Goal: Find specific page/section: Find specific page/section

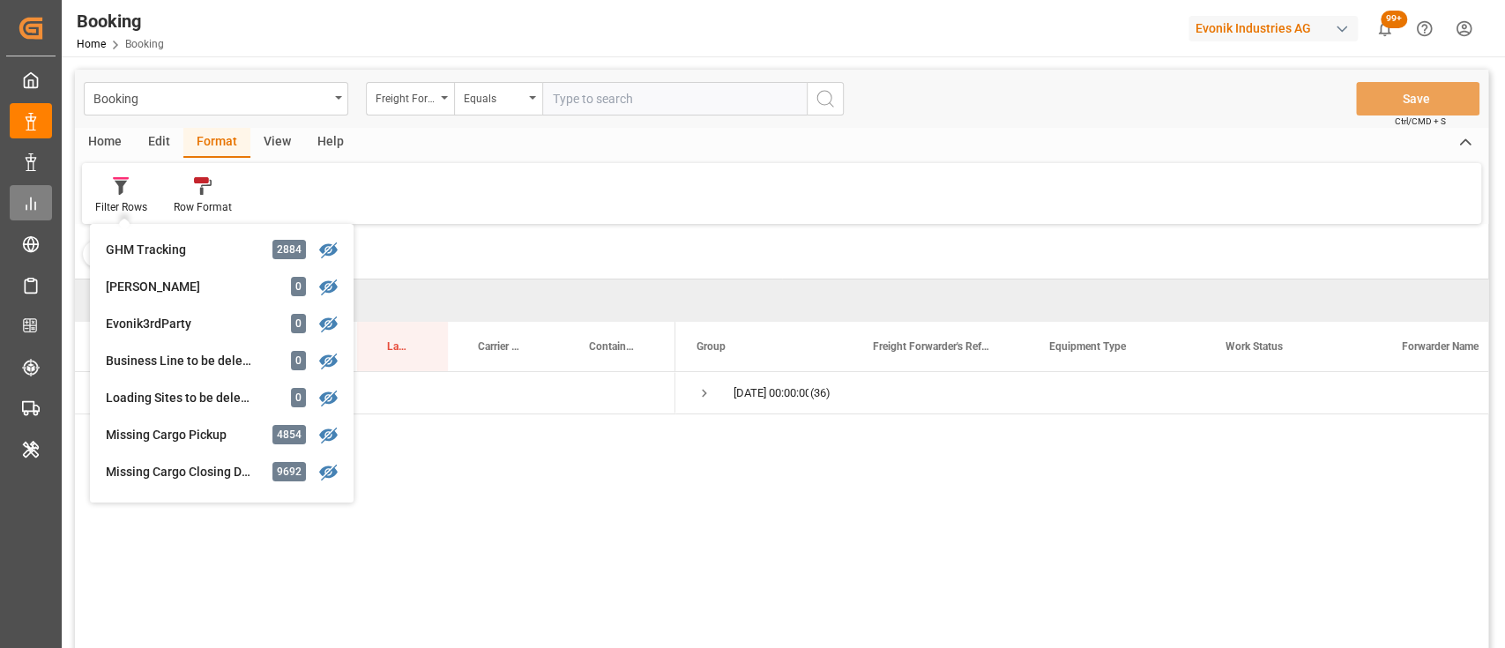
click at [32, 196] on icon at bounding box center [31, 204] width 18 height 18
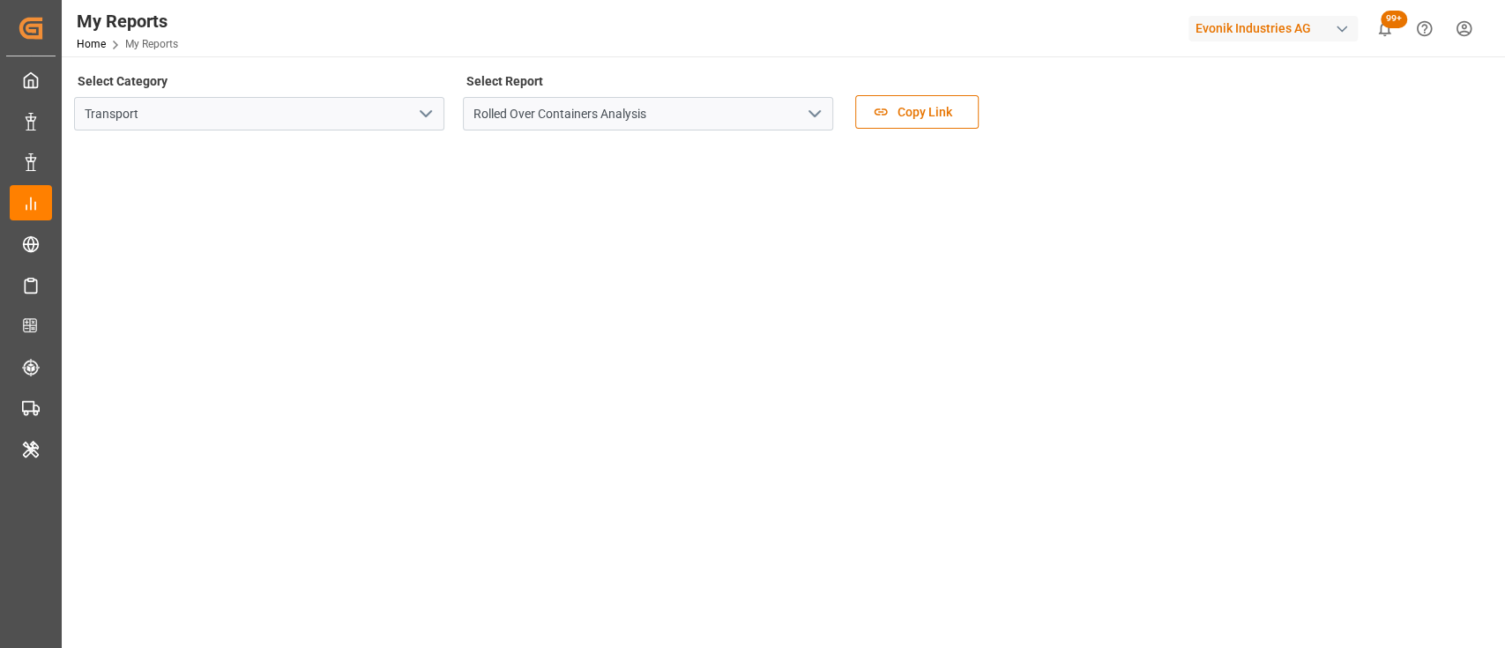
click at [421, 123] on icon "open menu" at bounding box center [425, 113] width 21 height 21
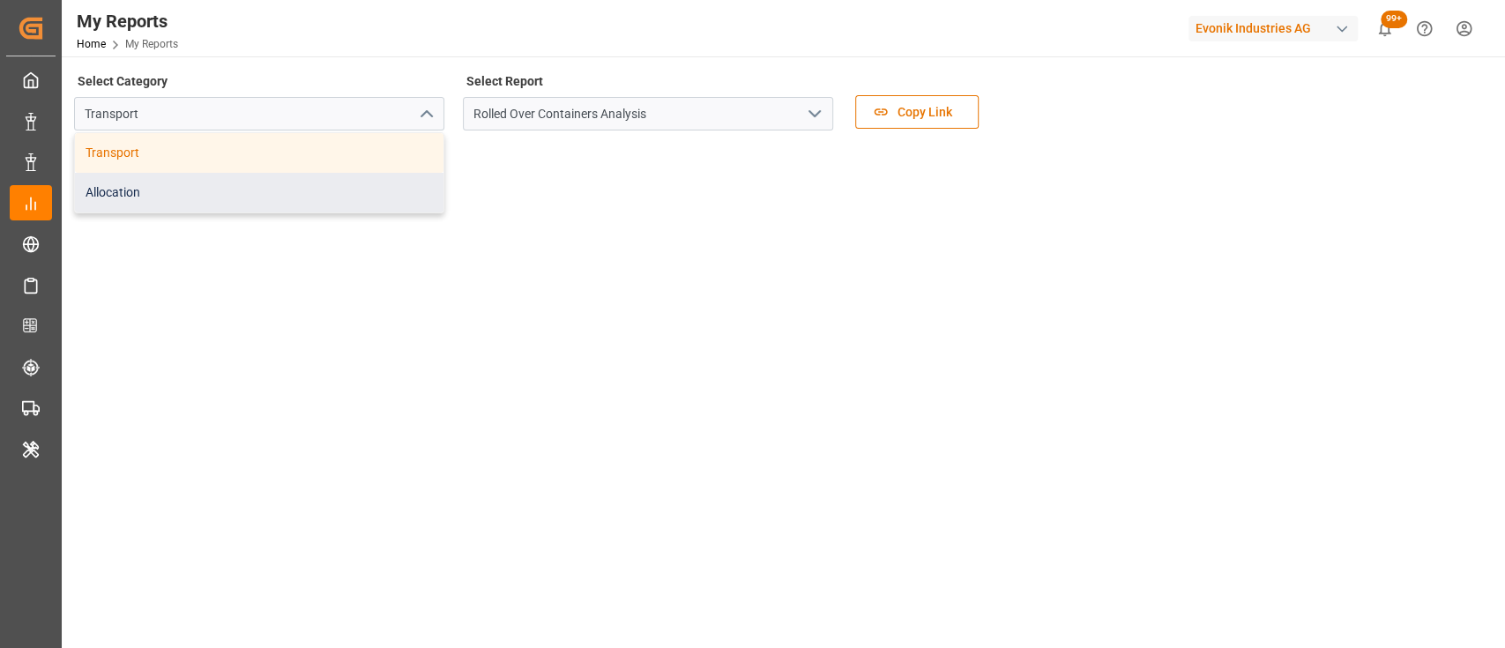
click at [401, 181] on div "Allocation" at bounding box center [259, 193] width 369 height 40
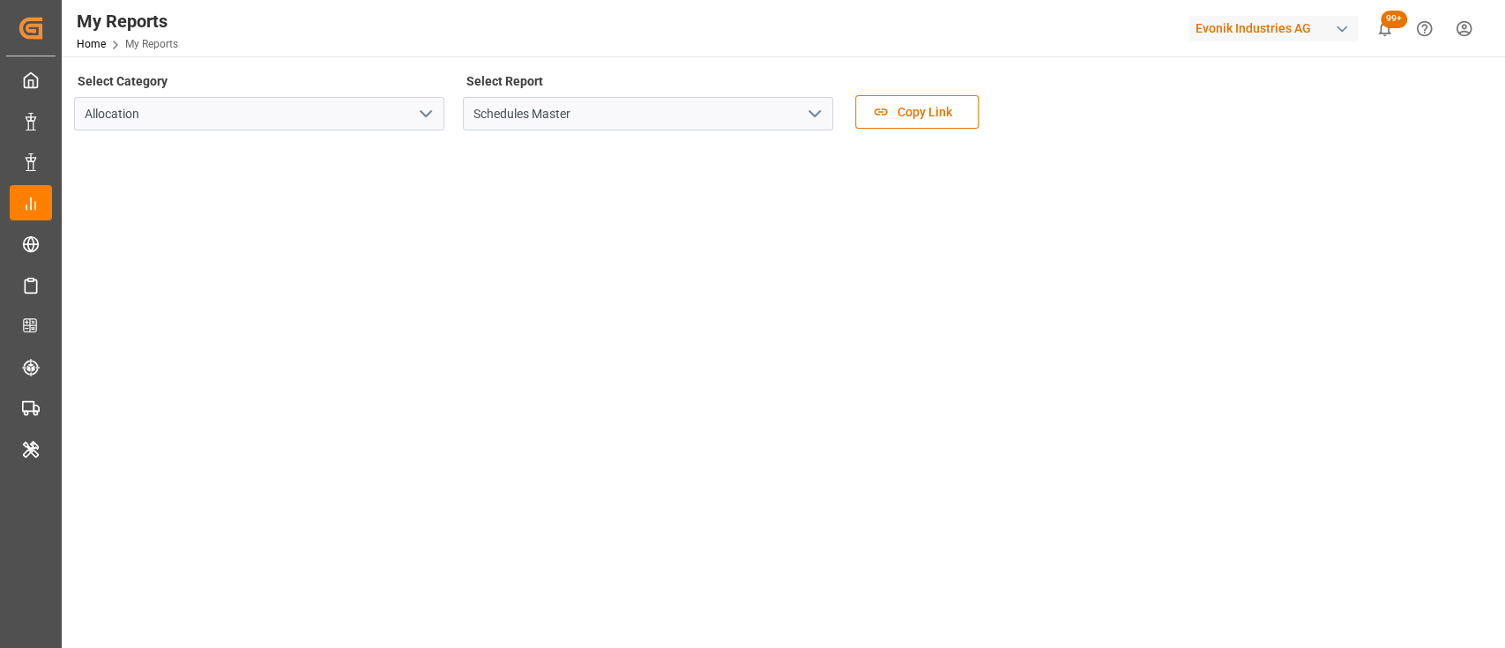
click at [822, 113] on icon "open menu" at bounding box center [814, 113] width 21 height 21
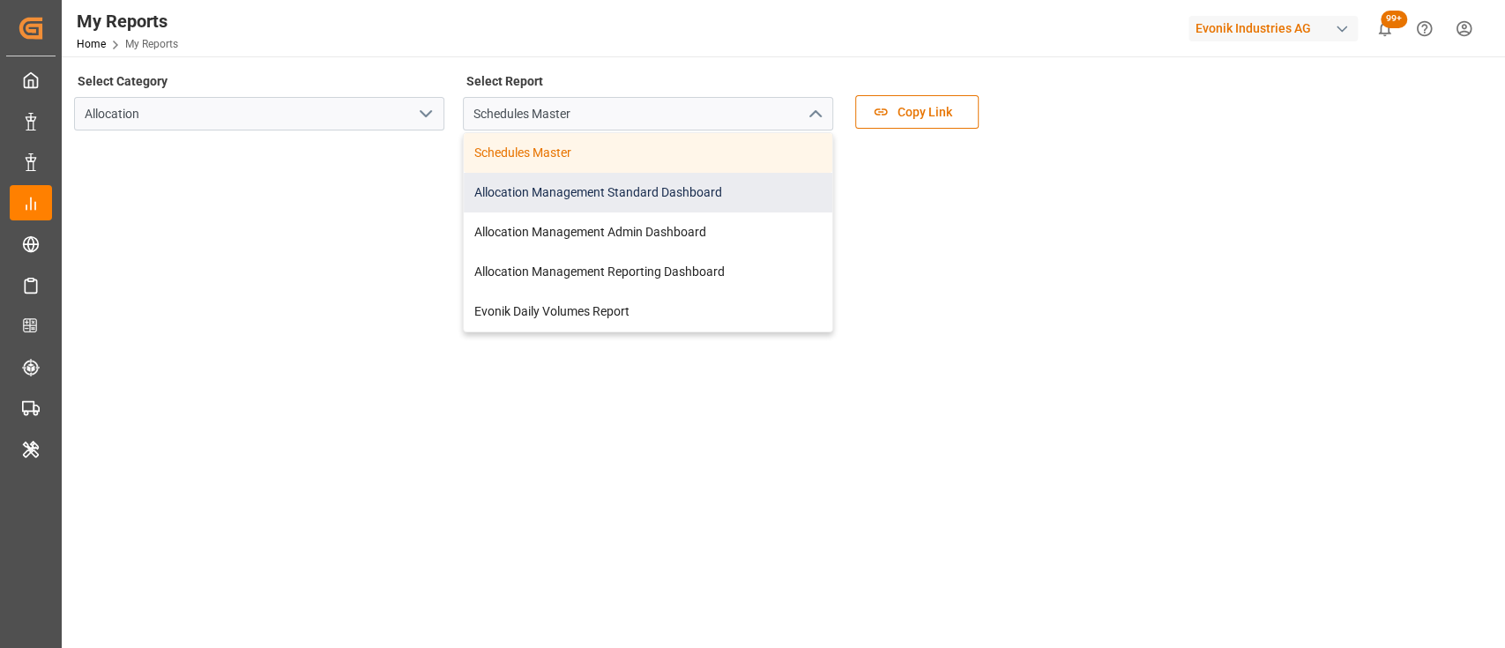
click at [538, 192] on div "Allocation Management Standard Dashboard" at bounding box center [648, 193] width 369 height 40
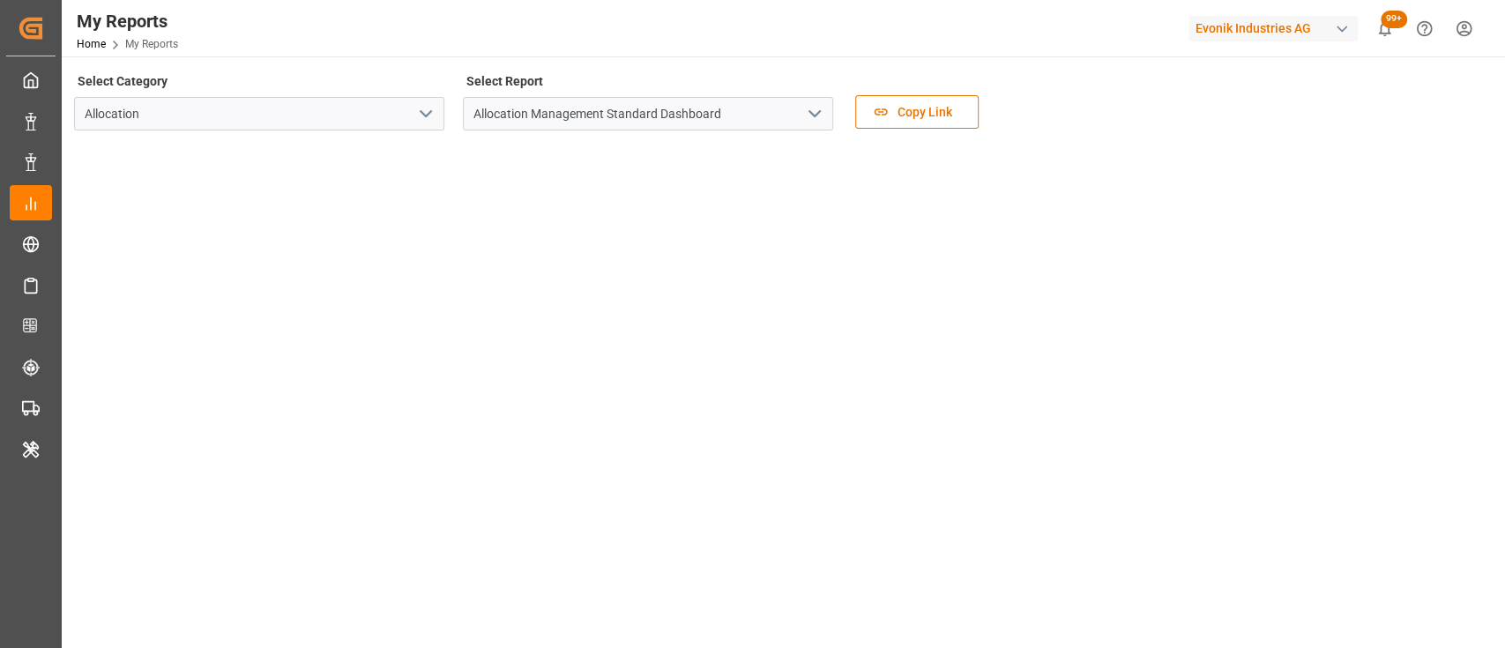
click at [939, 248] on tableau-viz at bounding box center [782, 409] width 1412 height 529
click at [1077, 105] on div "Select Category Allocation Select Report Allocation Management Standard Dashboa…" at bounding box center [781, 106] width 1415 height 74
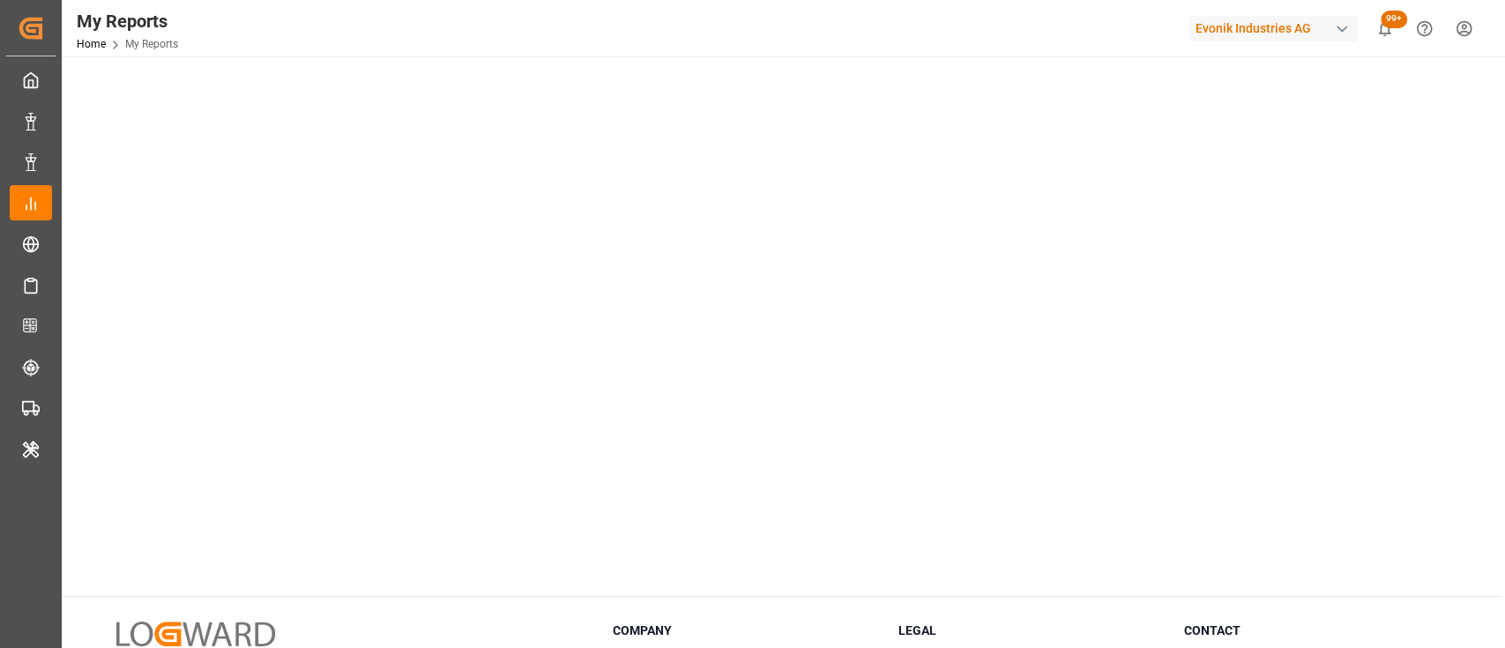
scroll to position [270, 0]
click at [406, 585] on div "Select Category Allocation Select Report Allocation Management Standard Dashboa…" at bounding box center [782, 291] width 1440 height 1009
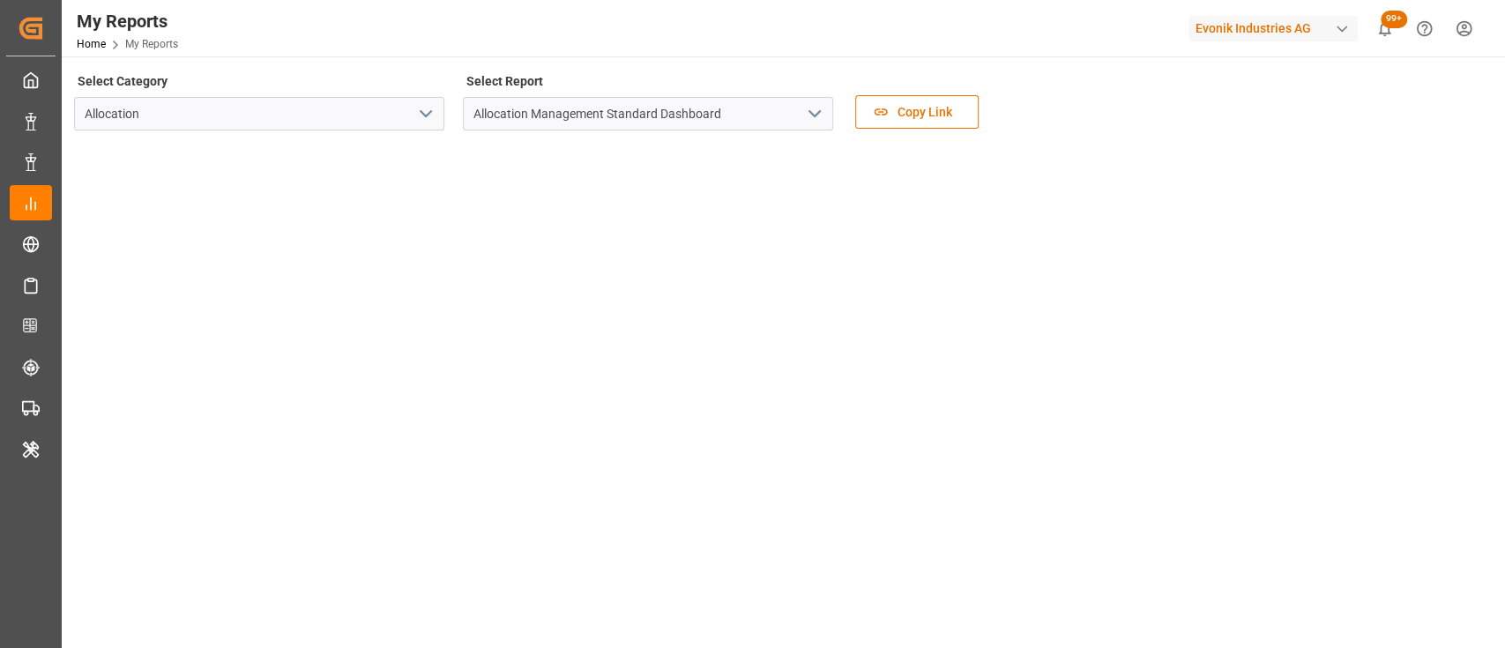
click at [1119, 97] on div "Select Category Allocation Select Report Allocation Management Standard Dashboa…" at bounding box center [781, 106] width 1415 height 74
click at [320, 72] on div "Select Category Allocation" at bounding box center [259, 106] width 370 height 74
click at [1230, 35] on div "Evonik Industries AG" at bounding box center [1273, 29] width 169 height 26
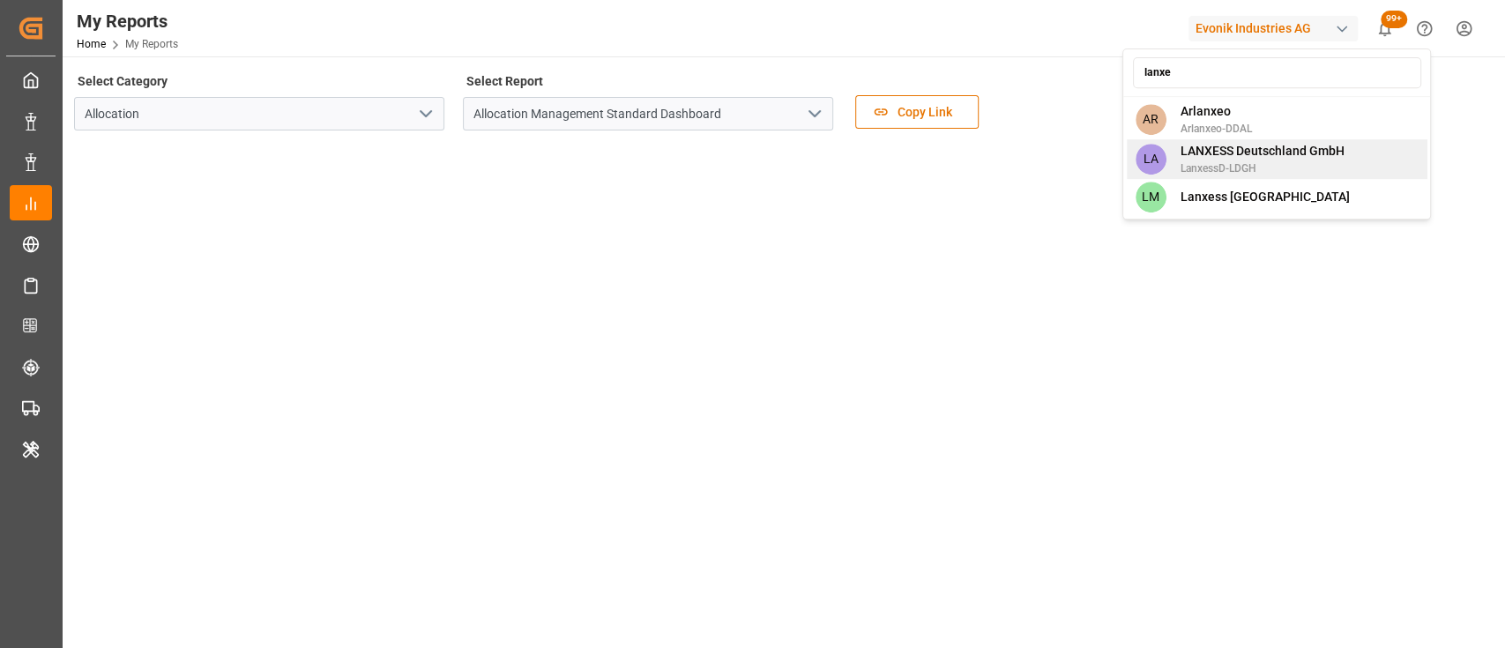
type input "lanxe"
click at [1241, 149] on span "LANXESS Deutschland GmbH" at bounding box center [1262, 151] width 164 height 19
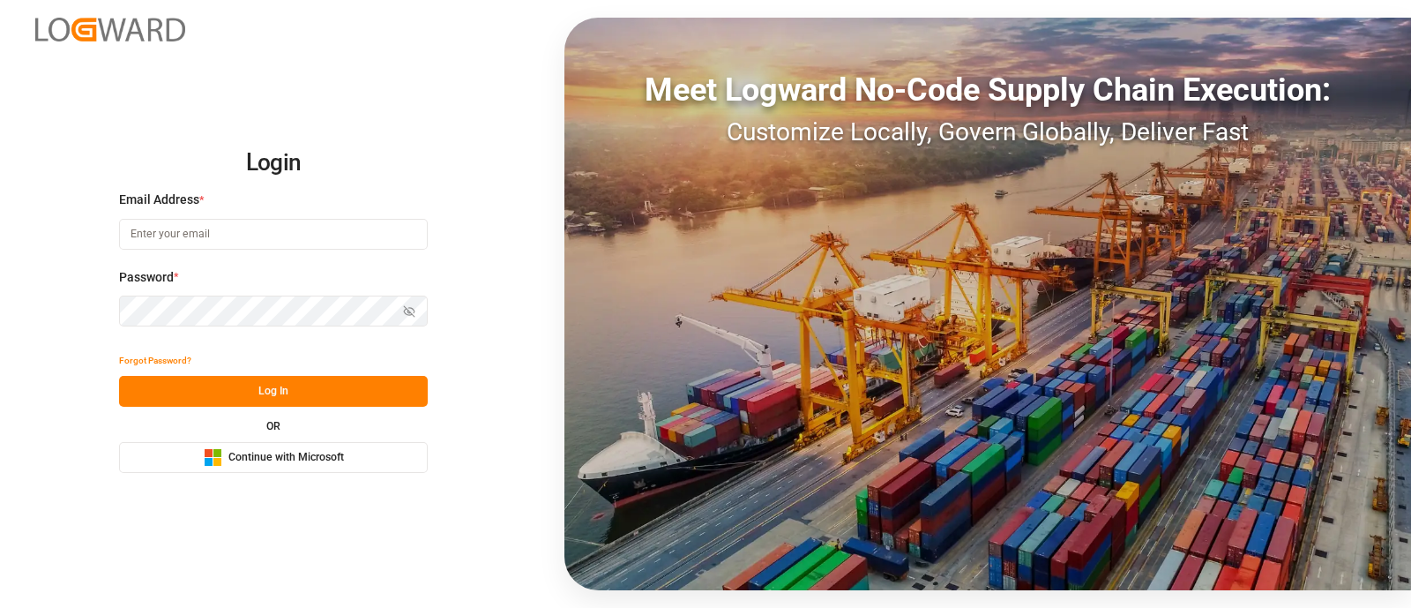
click at [220, 463] on rect at bounding box center [217, 462] width 8 height 8
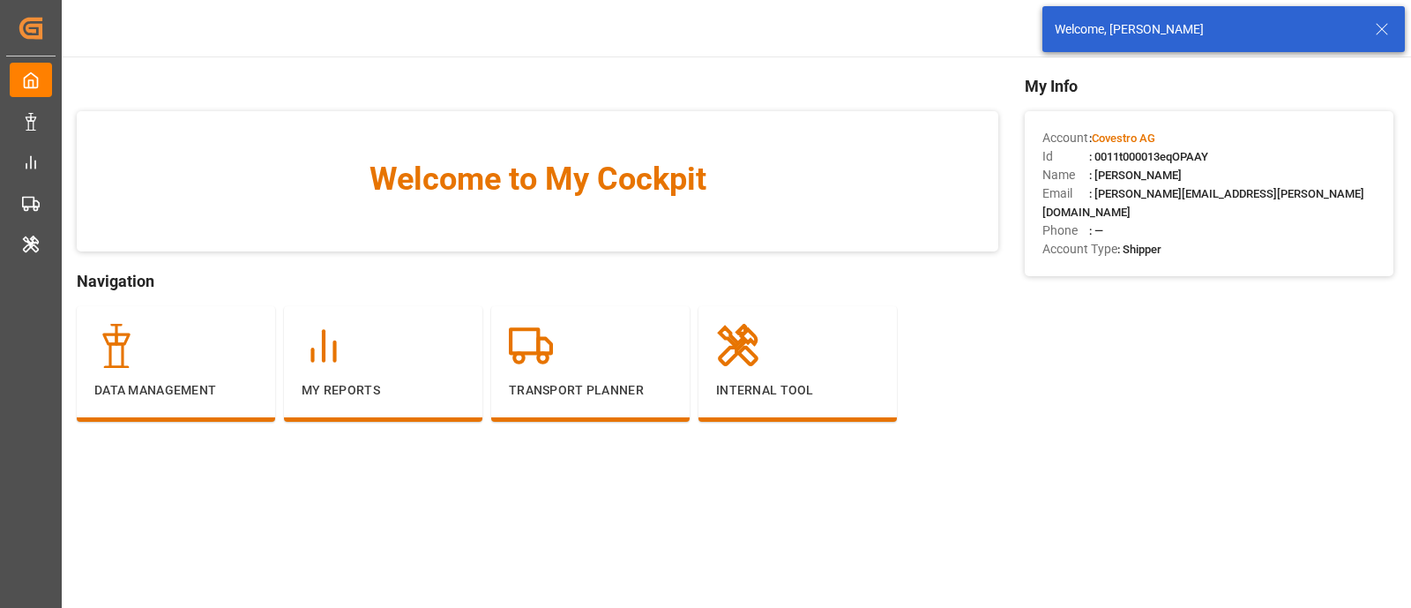
click at [388, 379] on div "My Reports" at bounding box center [383, 362] width 163 height 76
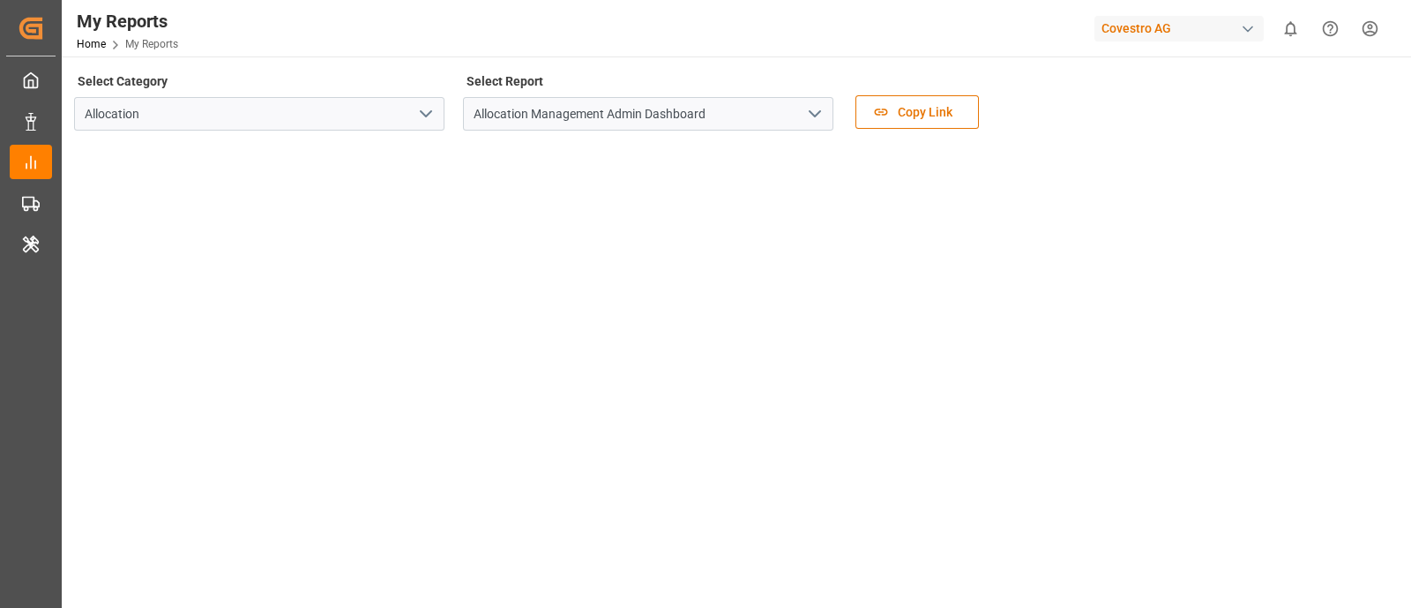
click at [812, 108] on icon "open menu" at bounding box center [814, 113] width 21 height 21
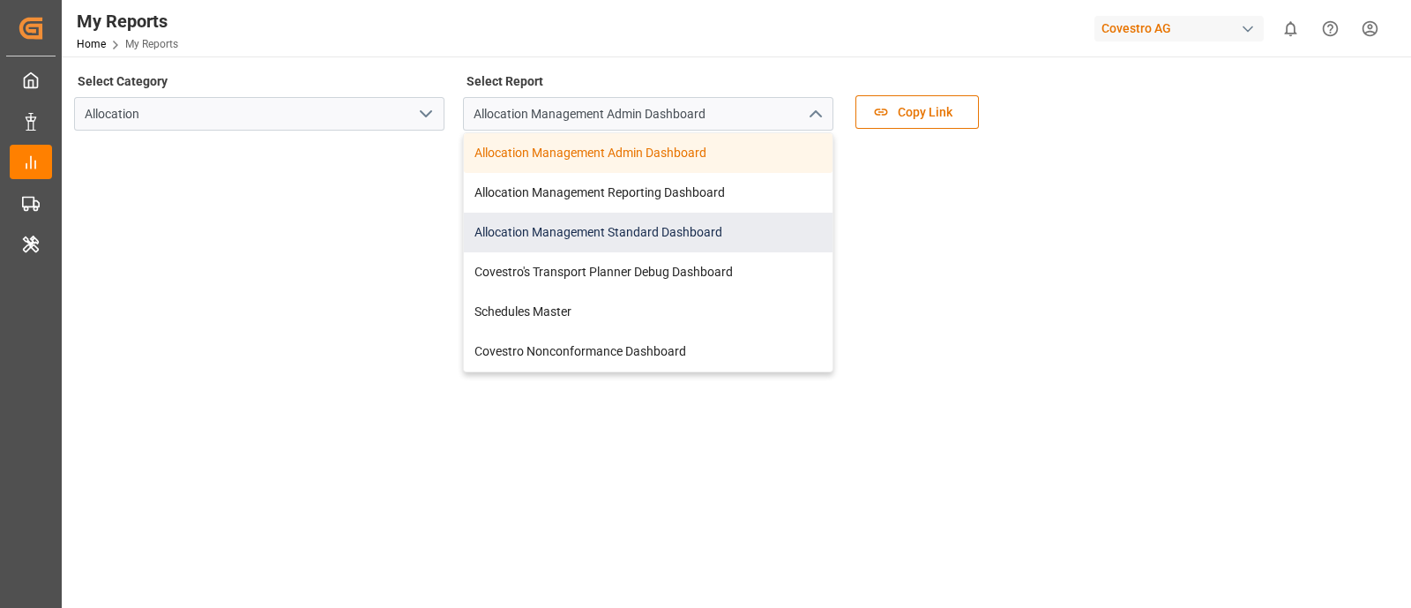
click at [652, 234] on div "Allocation Management Standard Dashboard" at bounding box center [648, 233] width 369 height 40
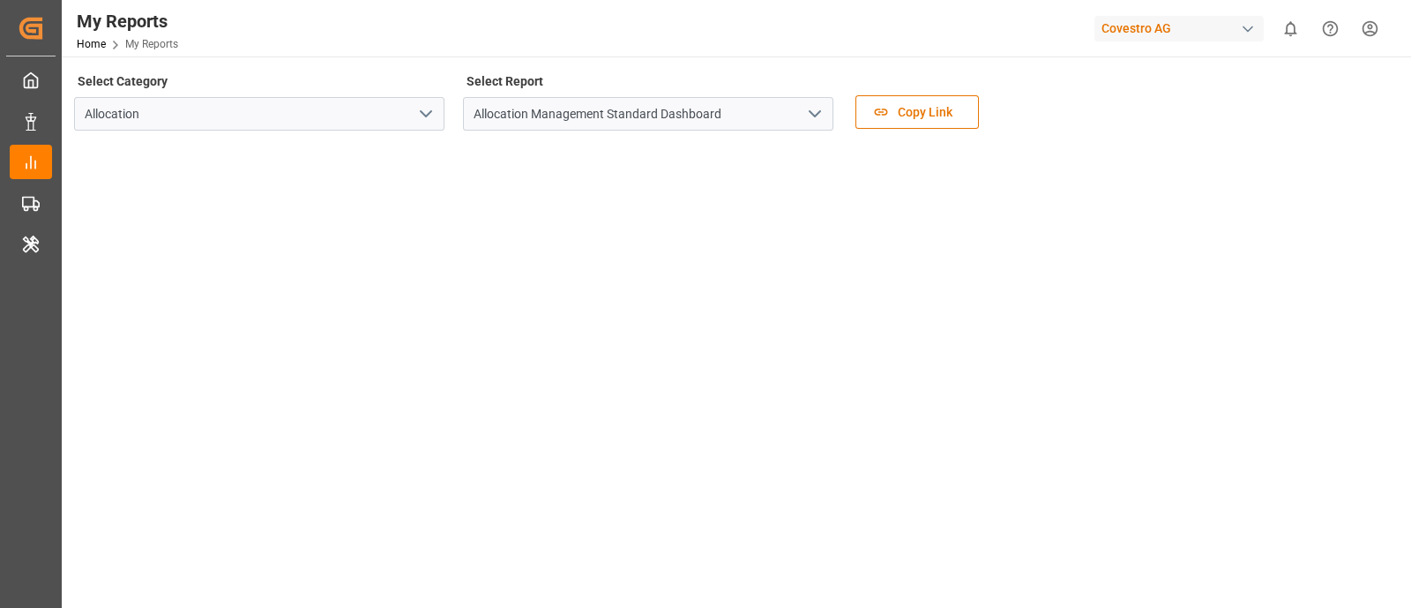
click at [1036, 138] on div "Select Category Allocation Select Report Allocation Management Standard Dashboa…" at bounding box center [734, 106] width 1321 height 74
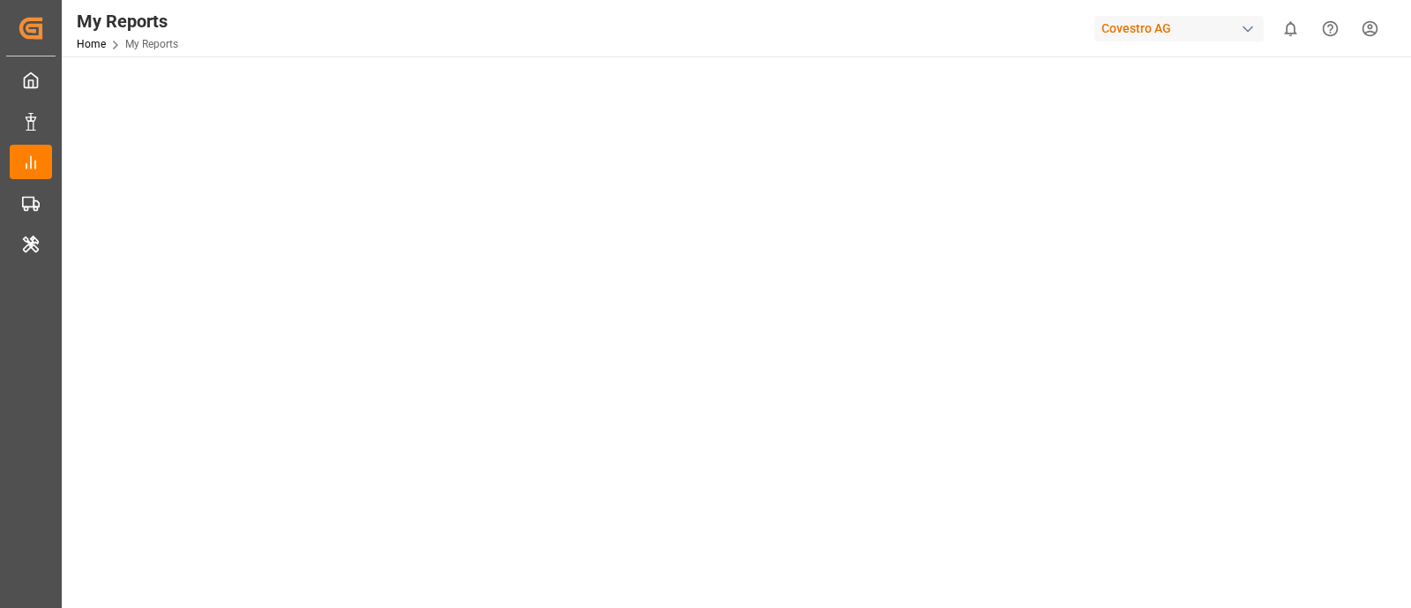
scroll to position [105, 0]
click at [1398, 70] on main "Select Category Allocation Select Report Allocation Management Standard Dashboa…" at bounding box center [735, 346] width 1346 height 764
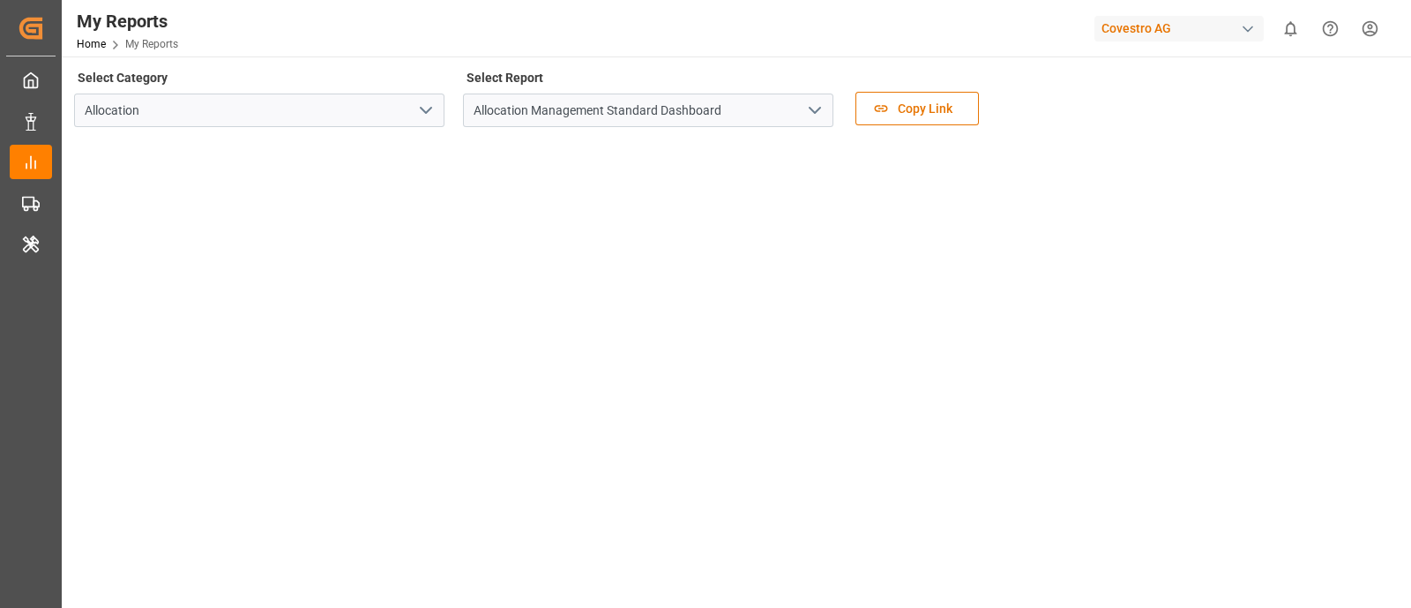
scroll to position [0, 0]
